Goal: Obtain resource: Obtain resource

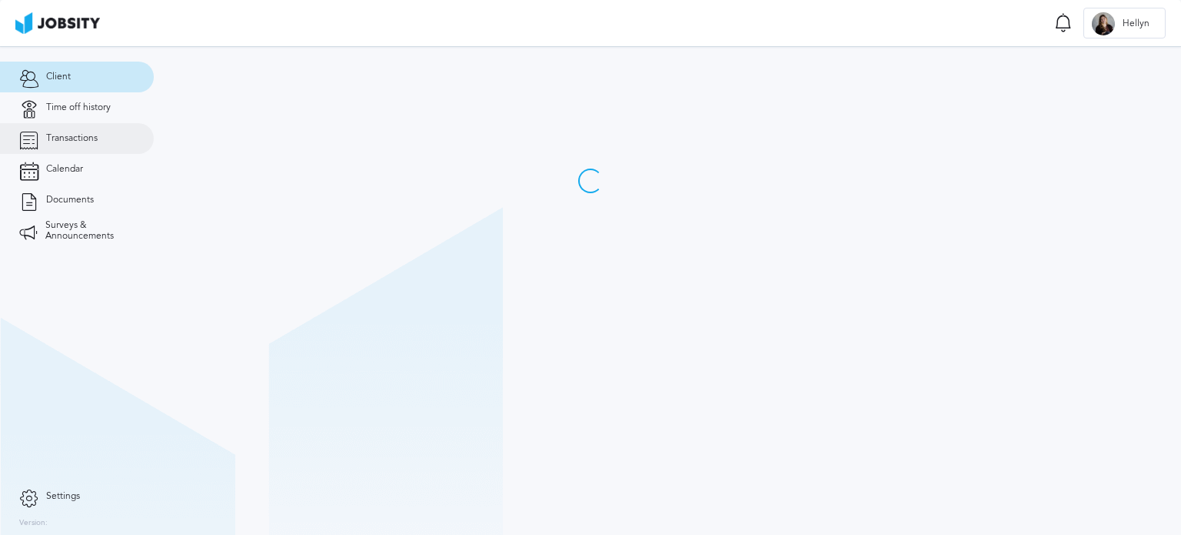
click at [97, 141] on span "Transactions" at bounding box center [72, 138] width 52 height 11
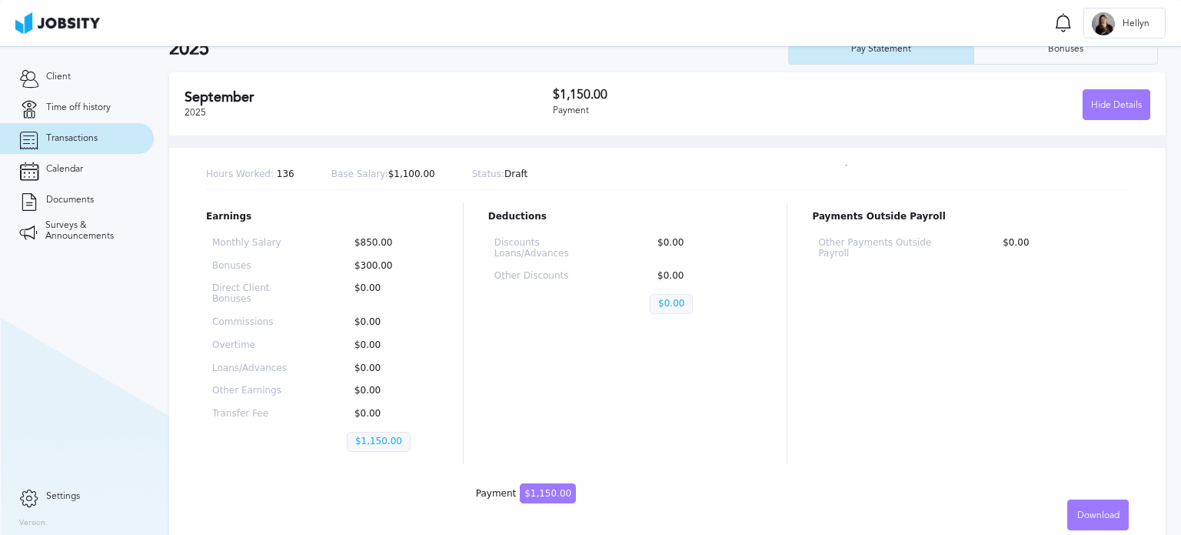
scroll to position [80, 0]
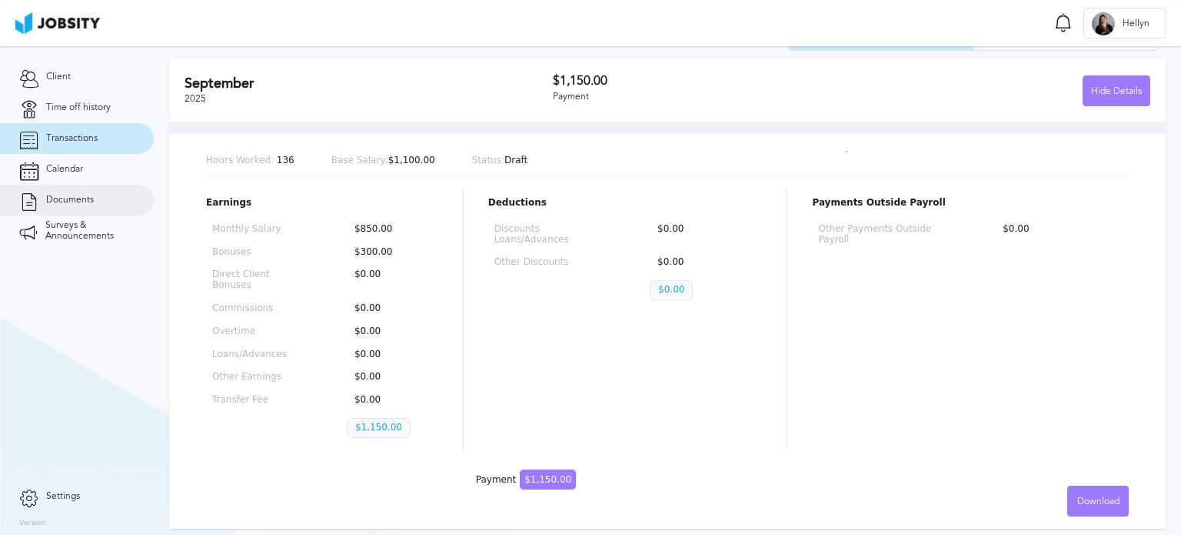
click at [95, 202] on link "Documents" at bounding box center [77, 200] width 154 height 31
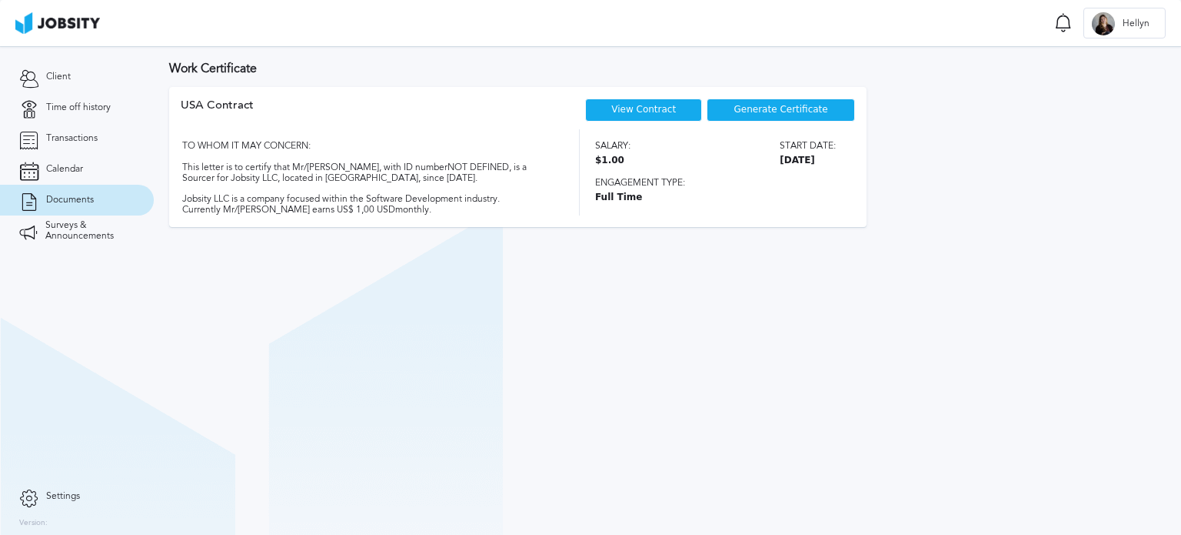
click at [642, 110] on link "View Contract" at bounding box center [643, 109] width 65 height 11
click at [787, 121] on div "Generate Certificate" at bounding box center [781, 109] width 148 height 23
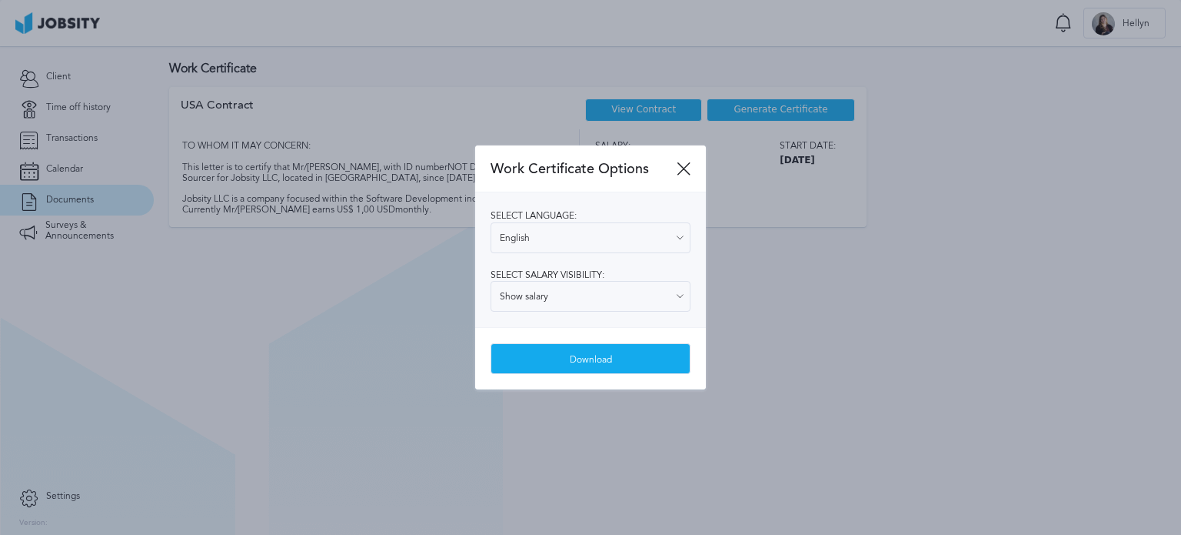
click at [582, 258] on div "Select language: English English Spanish Select salary visibility: Show salary …" at bounding box center [590, 259] width 231 height 135
click at [584, 236] on input "English" at bounding box center [591, 237] width 200 height 31
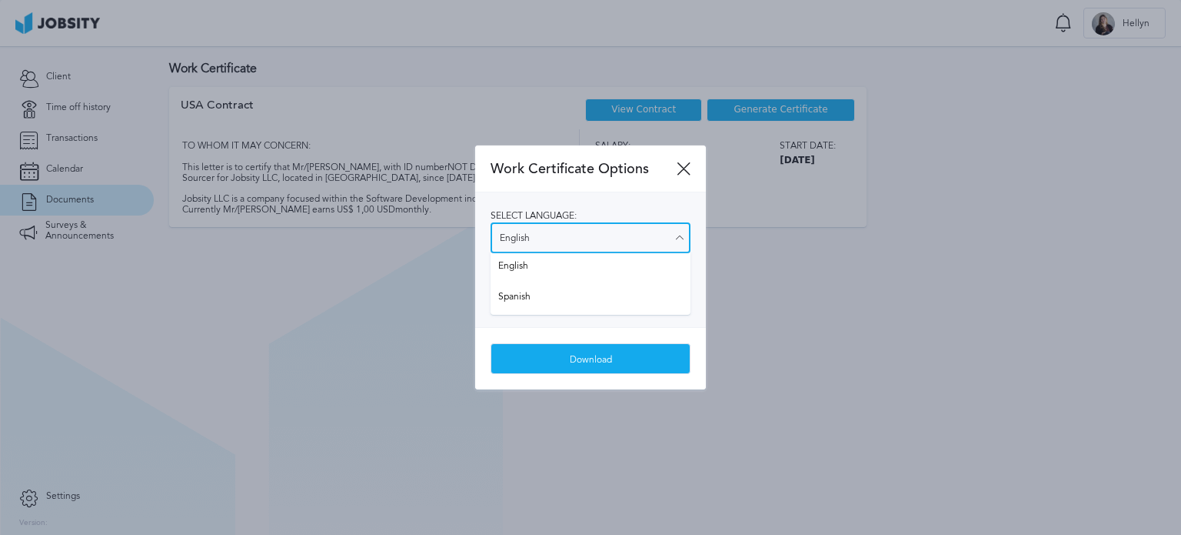
click at [583, 228] on input "English" at bounding box center [591, 237] width 200 height 31
click at [599, 274] on div "Select language: English English Spanish Select salary visibility: Show salary …" at bounding box center [590, 259] width 231 height 135
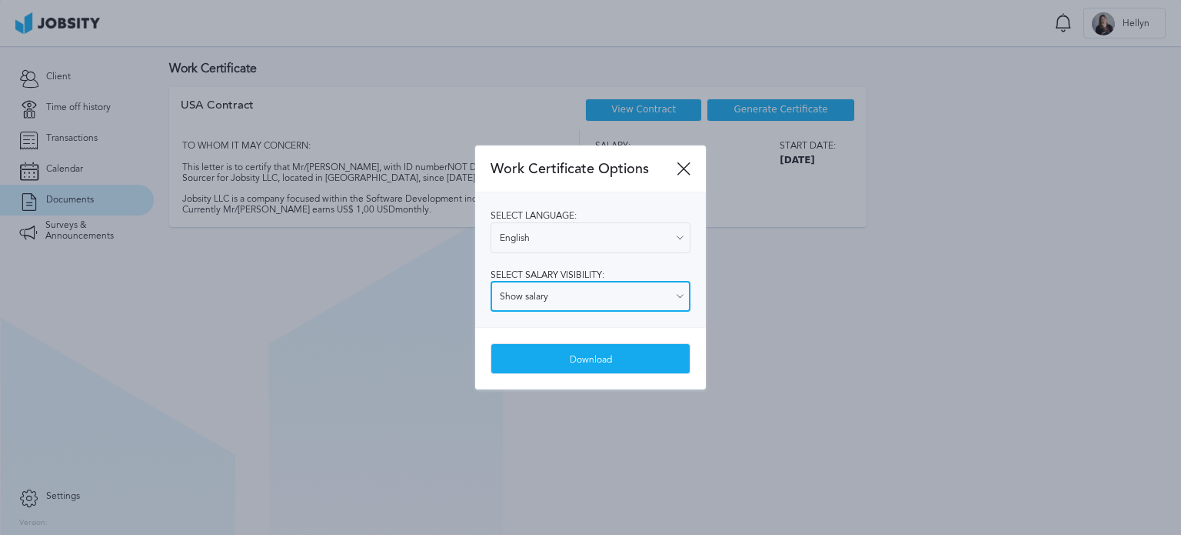
click at [612, 295] on input "Show salary" at bounding box center [591, 296] width 200 height 31
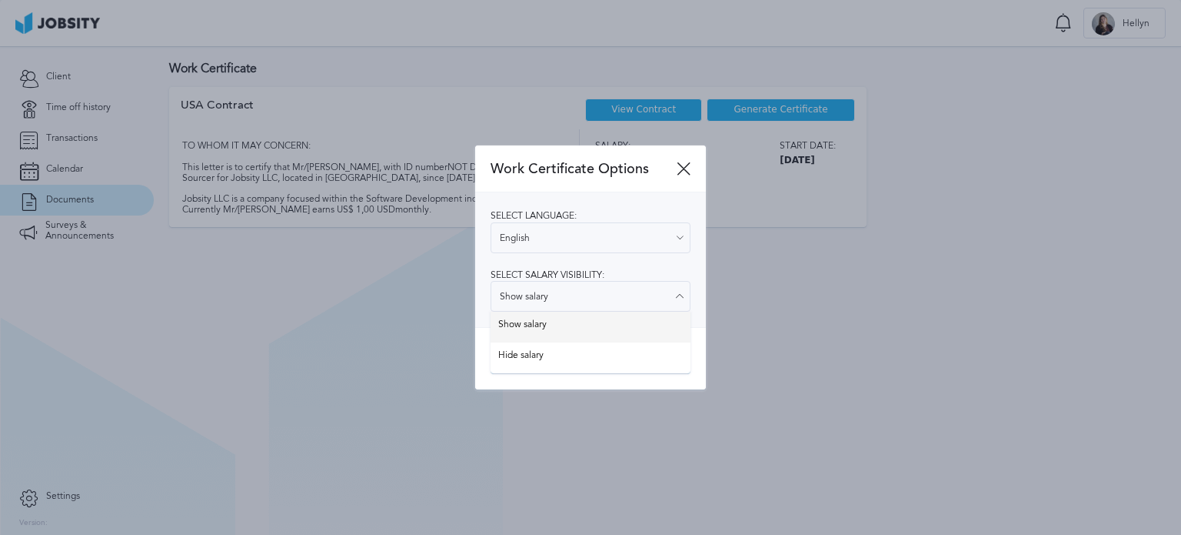
click at [599, 322] on div "Select language: English English Spanish Select salary visibility: Show salary …" at bounding box center [590, 259] width 231 height 135
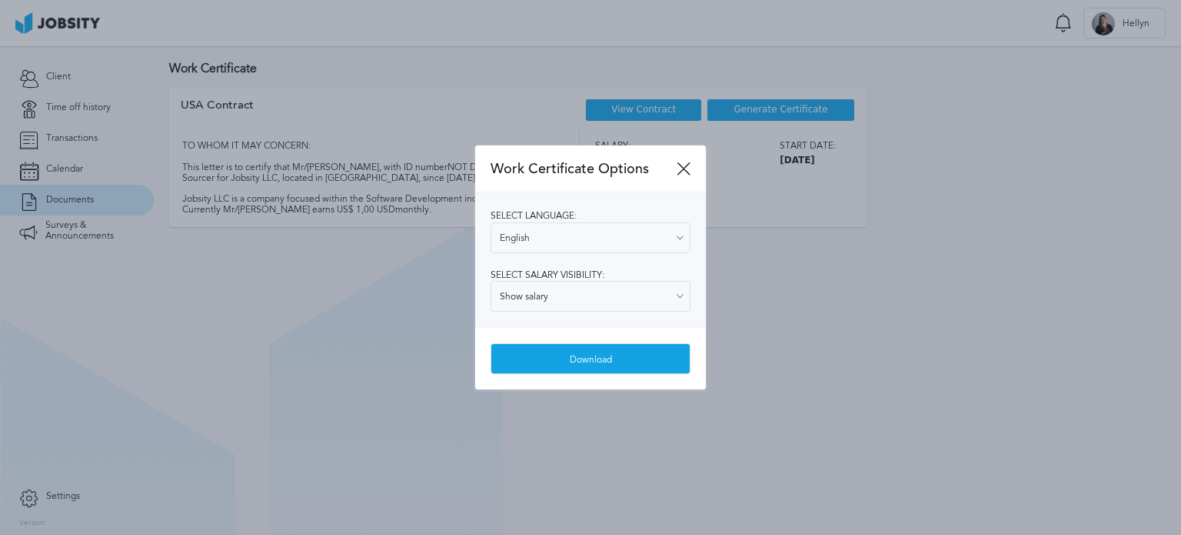
click at [603, 365] on div "Download" at bounding box center [590, 359] width 198 height 31
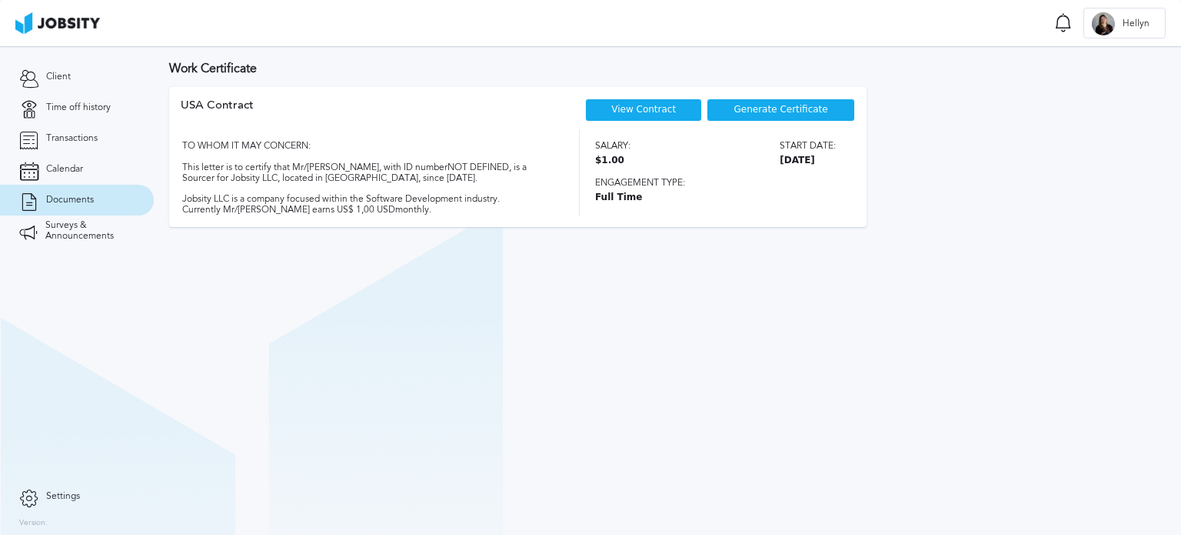
click at [744, 110] on span "Generate Certificate" at bounding box center [781, 110] width 94 height 11
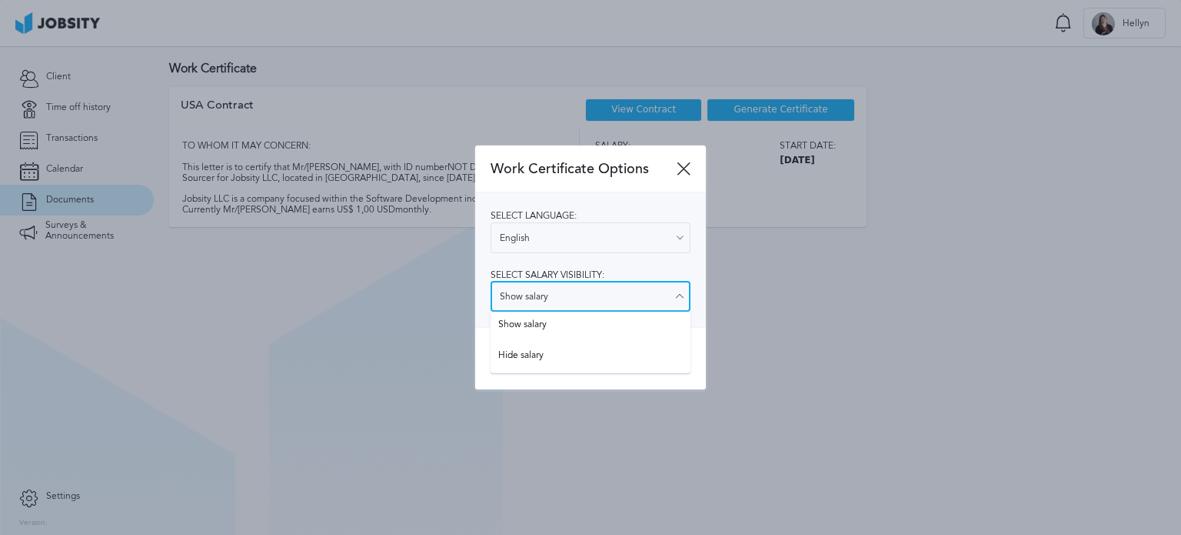
click at [570, 291] on input "Show salary" at bounding box center [591, 296] width 200 height 31
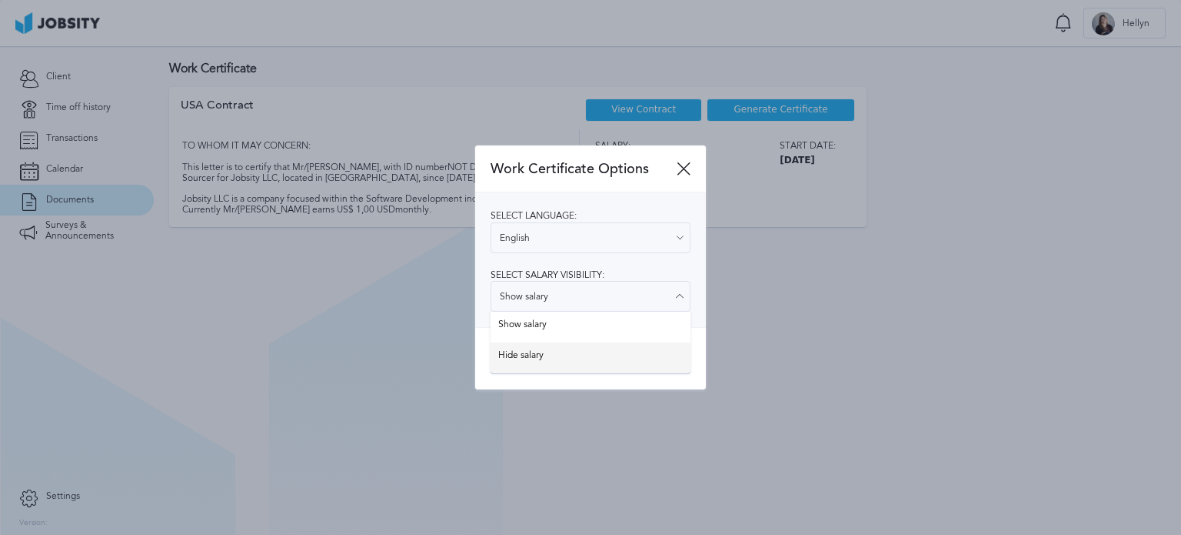
type input "Hide salary"
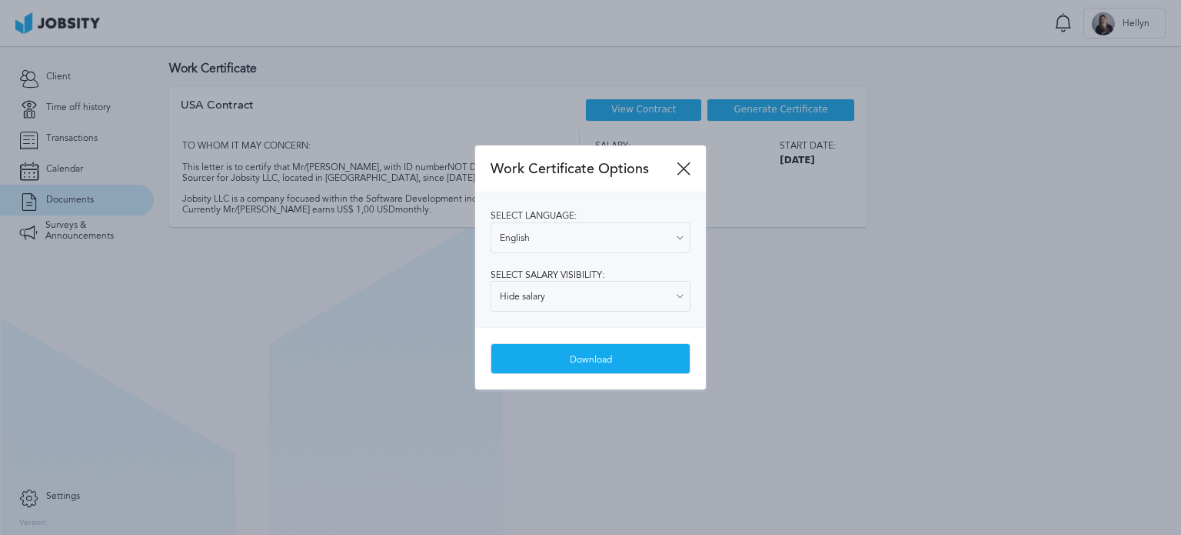
click at [551, 356] on div "Work Certificate Options Select language: English English Spanish Select salary…" at bounding box center [590, 267] width 231 height 245
click at [580, 350] on div "Download" at bounding box center [590, 359] width 198 height 31
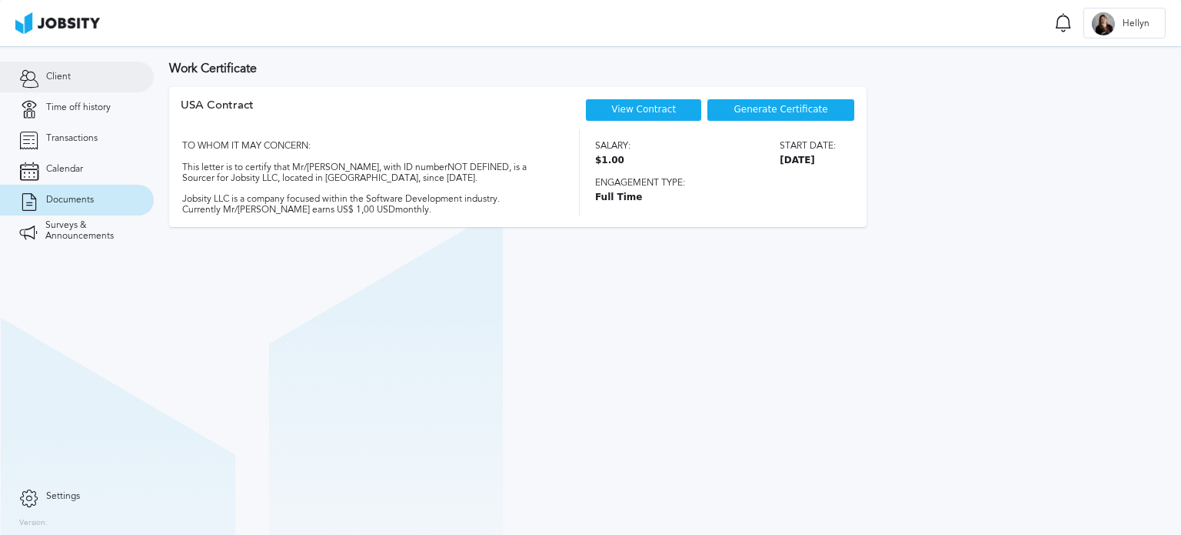
click at [72, 68] on link "Client" at bounding box center [77, 77] width 154 height 31
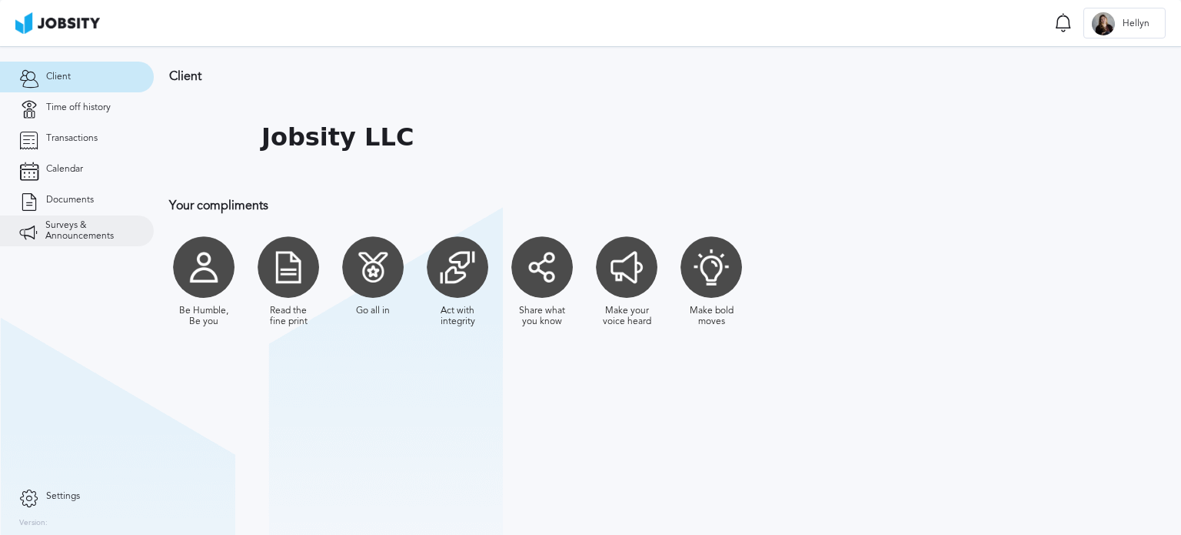
click at [77, 225] on span "Surveys & Announcements" at bounding box center [89, 231] width 89 height 22
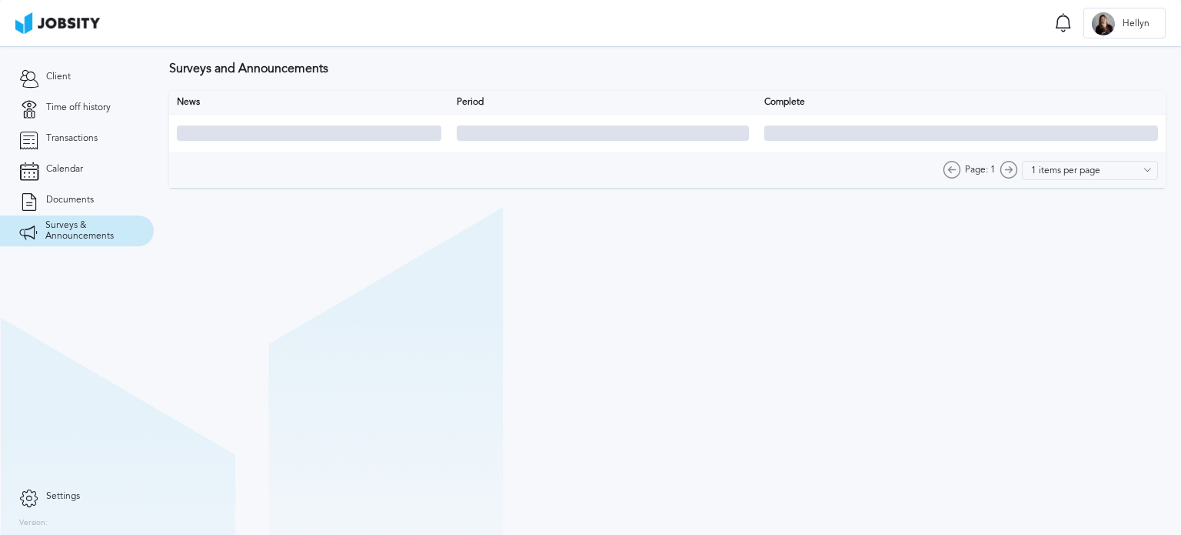
type input "10 items per page"
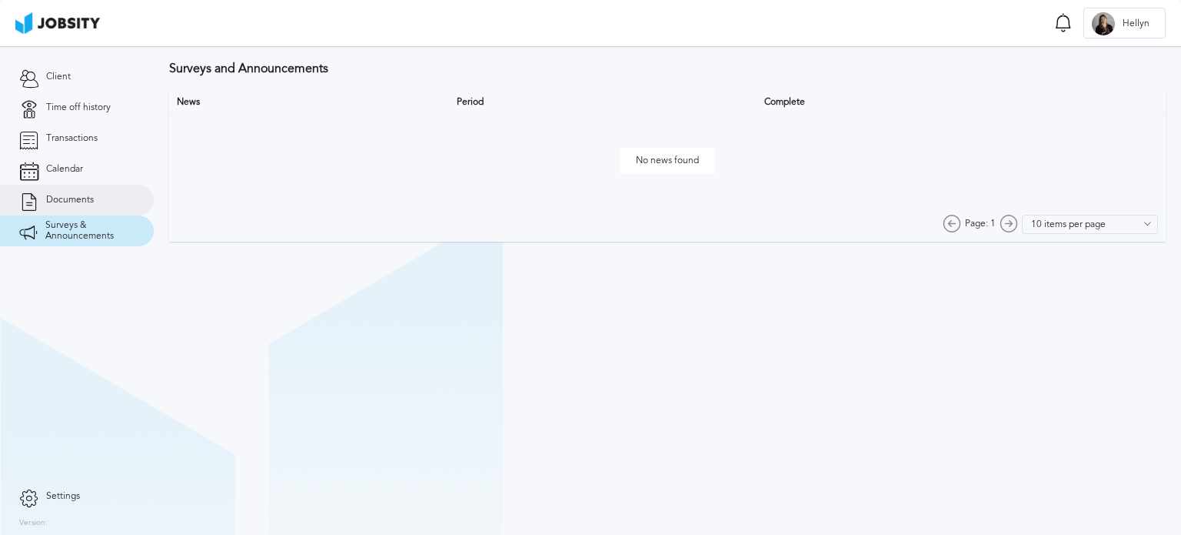
click at [83, 204] on span "Documents" at bounding box center [70, 200] width 48 height 11
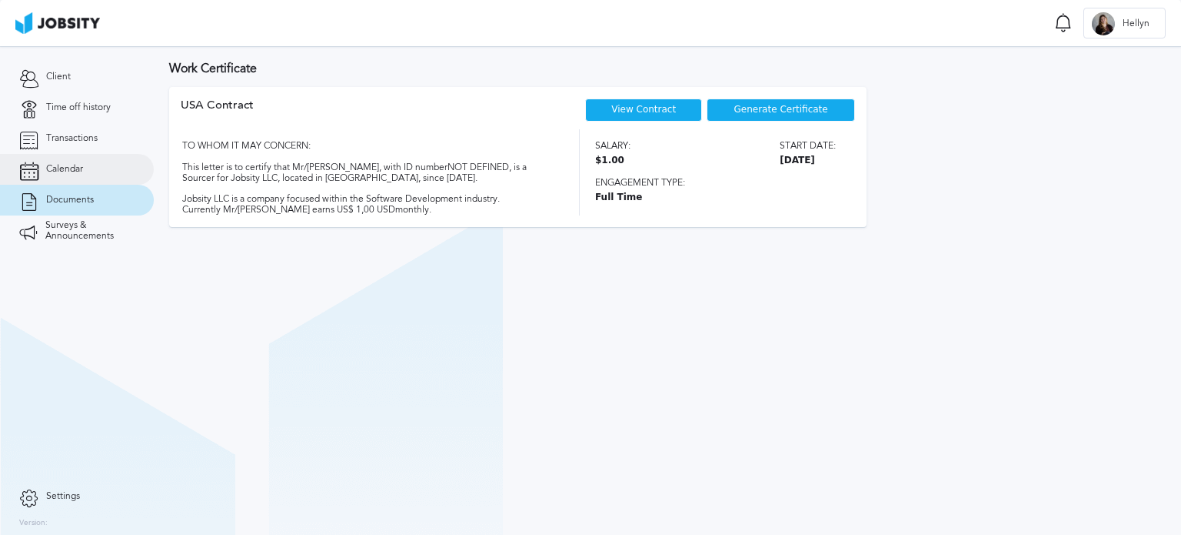
click at [79, 162] on link "Calendar" at bounding box center [77, 169] width 154 height 31
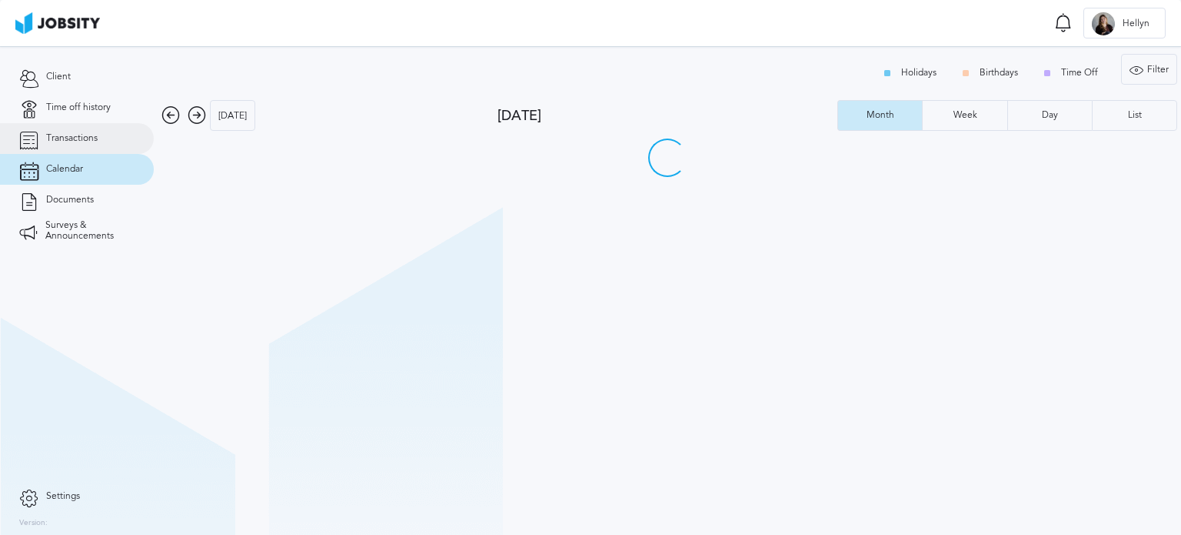
click at [111, 145] on link "Transactions" at bounding box center [77, 138] width 154 height 31
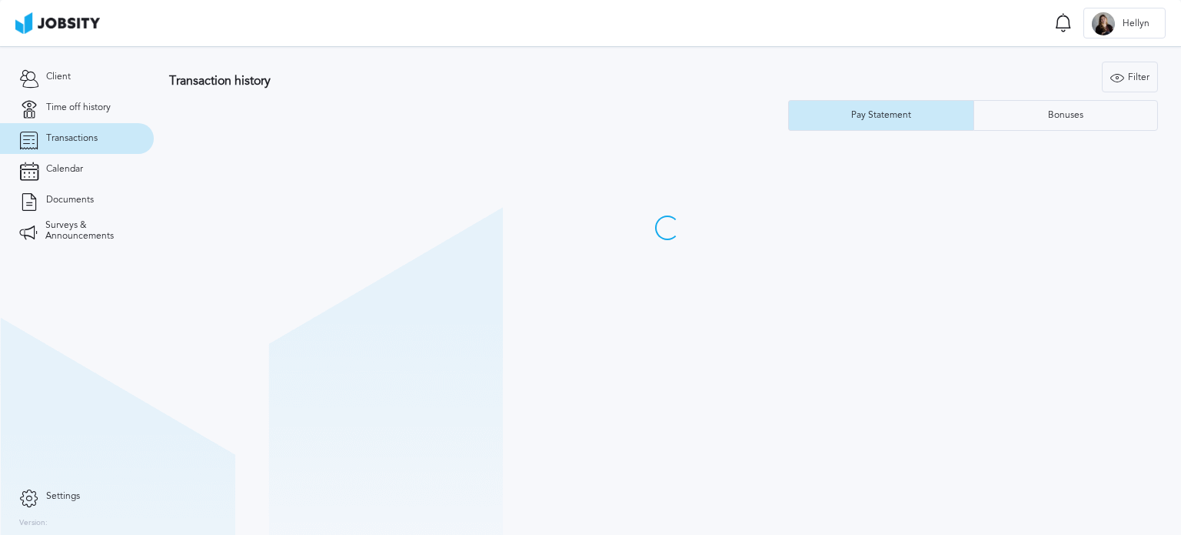
click at [62, 21] on img at bounding box center [57, 23] width 85 height 22
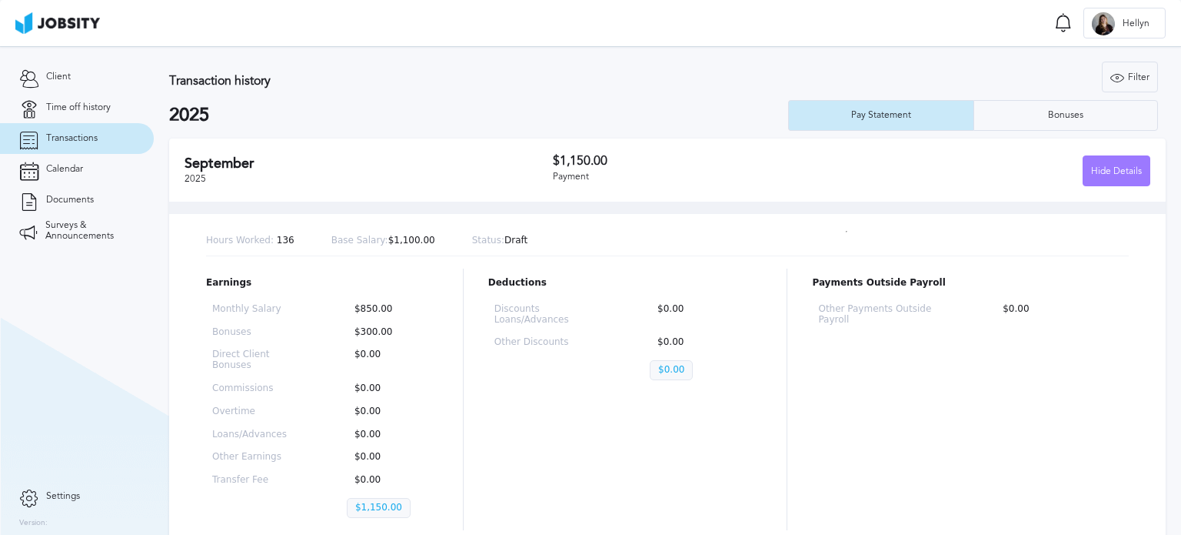
drag, startPoint x: 132, startPoint y: 27, endPoint x: 64, endPoint y: 19, distance: 68.9
click at [128, 26] on section "Transactions Notifications [PERSON_NAME] all as seen No notifications to show .…" at bounding box center [590, 23] width 1181 height 46
click at [64, 19] on img at bounding box center [57, 23] width 85 height 22
